Goal: Task Accomplishment & Management: Manage account settings

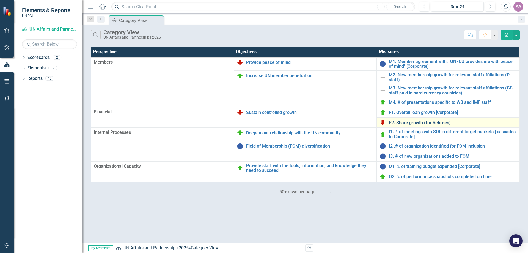
click at [438, 124] on link "F2. Share growth (for Retirees)" at bounding box center [453, 122] width 128 height 5
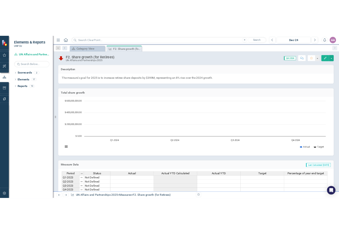
scroll to position [65, 0]
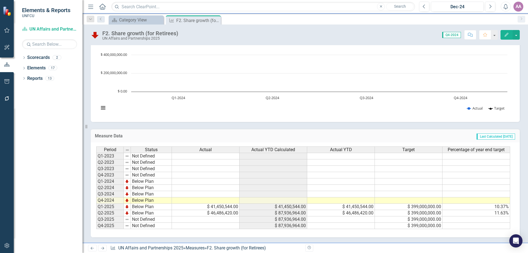
click at [347, 219] on td at bounding box center [341, 219] width 68 height 6
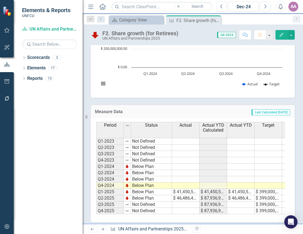
scroll to position [96, 0]
click at [181, 206] on td at bounding box center [186, 204] width 28 height 6
click at [182, 204] on td at bounding box center [186, 204] width 28 height 6
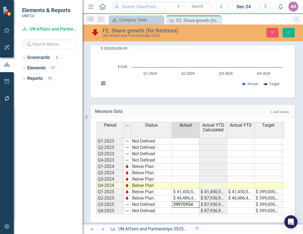
type textarea "399709547"
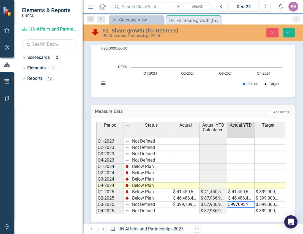
type textarea "399709547"
click at [291, 34] on button "Save" at bounding box center [289, 33] width 12 height 10
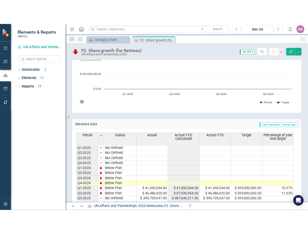
scroll to position [93, 0]
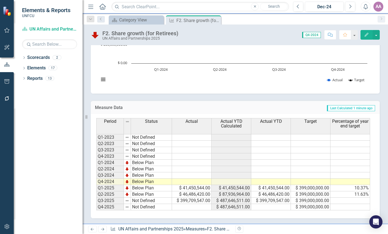
click at [205, 201] on td "$ 399,709,547.00" at bounding box center [192, 201] width 40 height 6
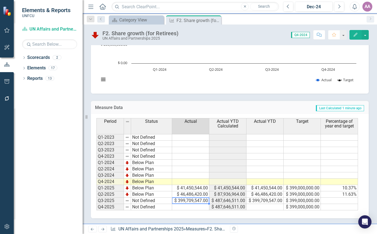
scroll to position [93, 0]
click at [200, 203] on td "$ 399,709,547.00" at bounding box center [190, 201] width 37 height 6
click at [189, 208] on td at bounding box center [190, 207] width 37 height 6
click at [181, 202] on td "$ 399,709,547.00" at bounding box center [190, 201] width 37 height 6
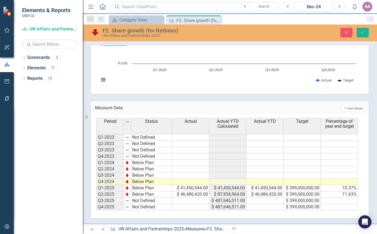
scroll to position [0, 0]
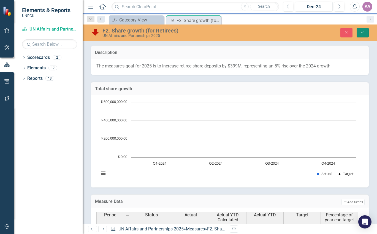
click at [363, 32] on icon "Save" at bounding box center [362, 32] width 5 height 4
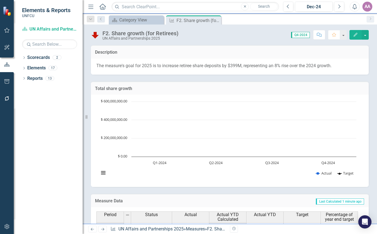
scroll to position [88, 0]
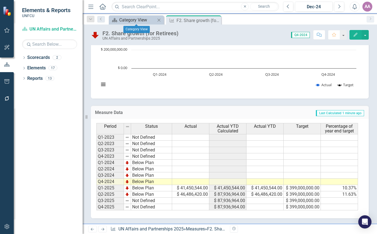
click at [128, 20] on div "Category View" at bounding box center [137, 20] width 36 height 7
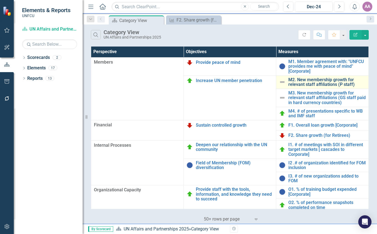
click at [315, 84] on link "M2. New membership growth for relevant staff affiliations (P staff)" at bounding box center [326, 82] width 77 height 10
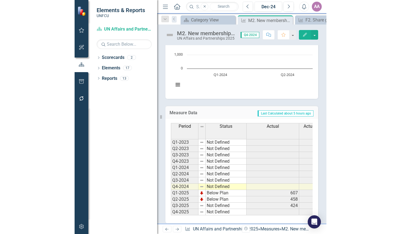
scroll to position [97, 0]
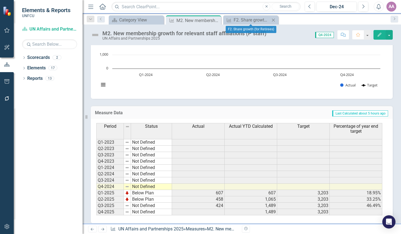
click at [273, 19] on icon "Close" at bounding box center [274, 20] width 6 height 4
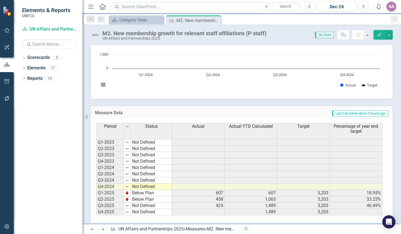
click at [0, 0] on icon "Close" at bounding box center [0, 0] width 0 height 0
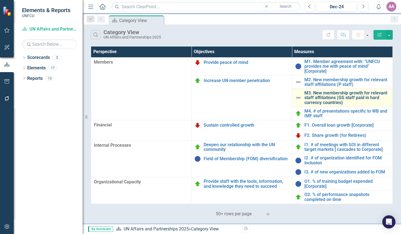
click at [323, 94] on link "M3. New membership growth for relevant staff affiliations (GS staff paid in har…" at bounding box center [346, 98] width 85 height 15
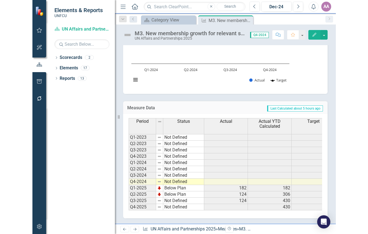
scroll to position [103, 0]
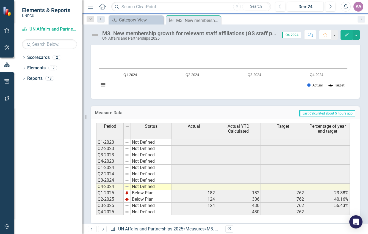
click at [159, 111] on h3 "Measure Data" at bounding box center [138, 112] width 86 height 5
click at [157, 106] on div "Measure Data Last Calculated about 5 hours ago" at bounding box center [225, 112] width 269 height 13
click at [217, 19] on icon "Close" at bounding box center [216, 20] width 6 height 4
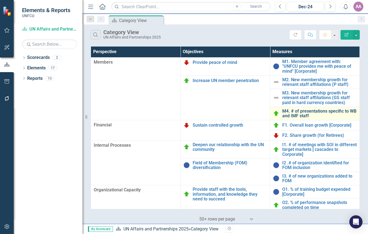
click at [303, 115] on link "M4. # of presentations specific to WB and IMF staff" at bounding box center [320, 114] width 75 height 10
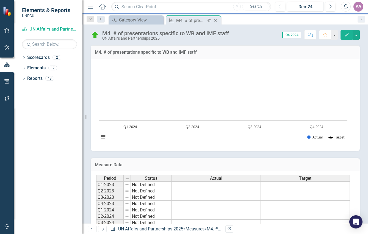
click at [216, 21] on icon "Close" at bounding box center [216, 20] width 6 height 4
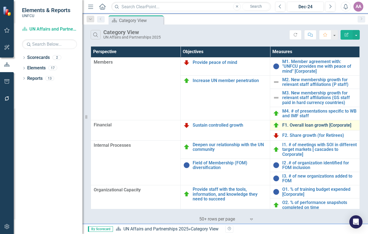
click at [303, 125] on link "F1. Overall loan growth [Corporate]" at bounding box center [320, 125] width 75 height 5
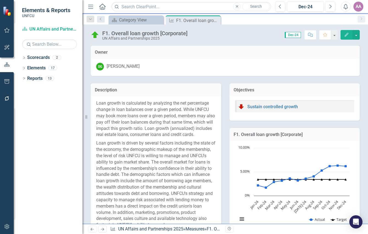
scroll to position [308, 0]
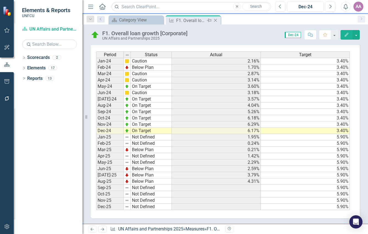
click at [216, 18] on icon "Close" at bounding box center [216, 20] width 6 height 4
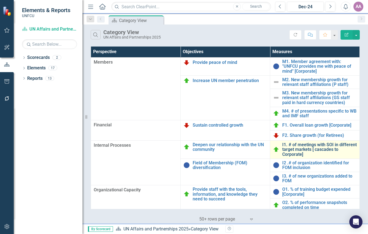
click at [297, 150] on link "I1. # of meetings with SOI in different target markets [ cascades to Corporate]" at bounding box center [320, 149] width 75 height 15
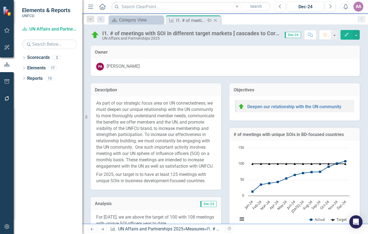
click at [215, 20] on icon "Close" at bounding box center [216, 20] width 6 height 4
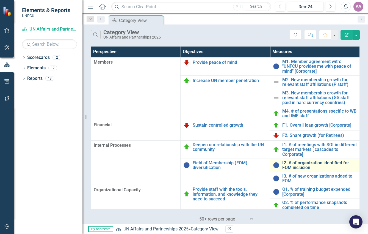
click at [292, 165] on link "I2 .# of organization identified for FOM inclusion" at bounding box center [320, 165] width 75 height 10
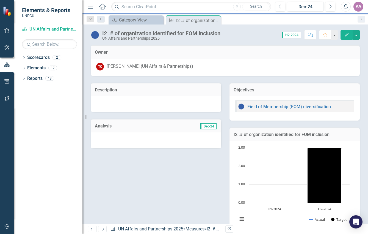
scroll to position [102, 0]
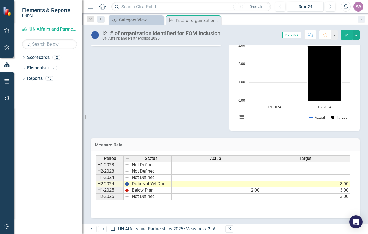
click at [163, 108] on div "Description Analysis Dec-24 Objectives Field of Membership (FOM) diversificatio…" at bounding box center [226, 52] width 278 height 157
click at [132, 20] on div "Category View" at bounding box center [137, 20] width 36 height 7
